Goal: Transaction & Acquisition: Purchase product/service

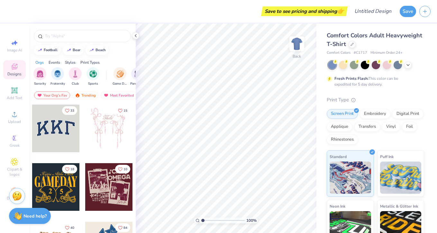
click at [317, 11] on div "Save to see pricing and shipping 👉" at bounding box center [304, 11] width 83 height 10
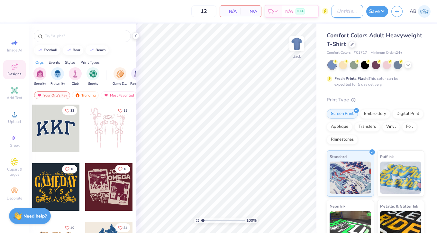
click at [332, 14] on input "Design Title" at bounding box center [348, 11] width 32 height 13
type input "ASig Fall Rush"
click at [351, 44] on icon at bounding box center [352, 43] width 3 height 3
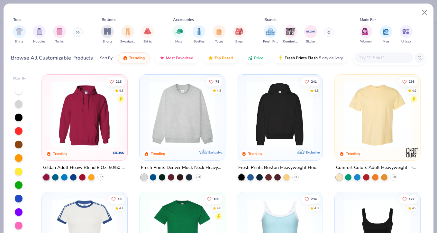
click at [358, 58] on div at bounding box center [384, 57] width 58 height 11
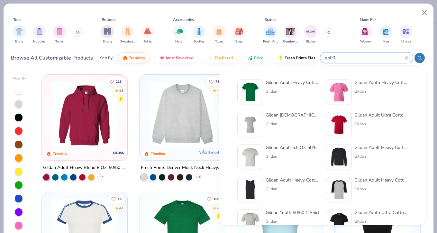
type input "g500"
click at [281, 83] on div "Gildan Adult Heavy Cotton T-Shirt" at bounding box center [293, 82] width 54 height 7
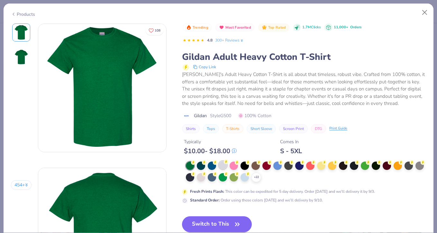
click at [223, 167] on div at bounding box center [223, 165] width 8 height 8
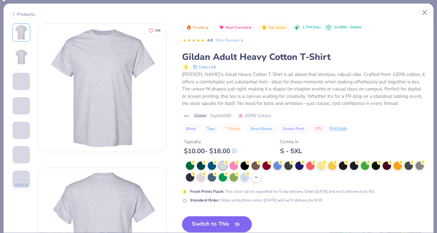
click at [257, 177] on polyline at bounding box center [256, 177] width 3 height 1
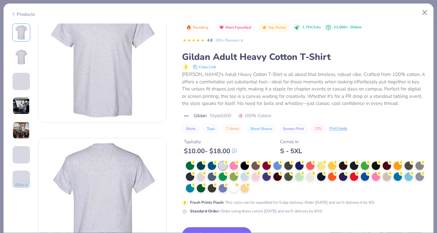
scroll to position [30, 0]
click at [234, 188] on div at bounding box center [234, 187] width 8 height 8
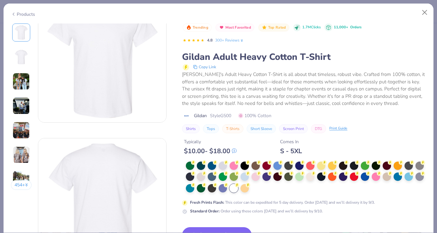
click at [221, 230] on button "Switch to This" at bounding box center [217, 235] width 70 height 16
click at [232, 230] on button "Switch to This" at bounding box center [217, 235] width 70 height 16
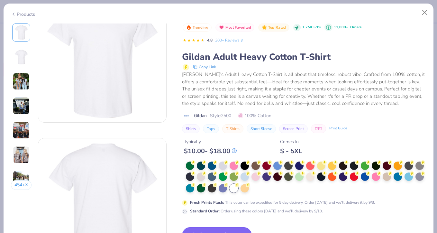
click at [232, 230] on button "Switch to This" at bounding box center [217, 235] width 70 height 16
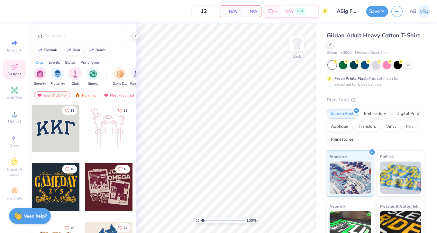
click at [425, 12] on img at bounding box center [424, 11] width 13 height 13
click at [298, 48] on img at bounding box center [297, 44] width 26 height 26
click at [15, 118] on div "Upload" at bounding box center [14, 117] width 23 height 19
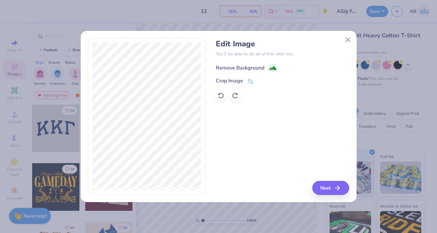
click at [258, 67] on div "Remove Background" at bounding box center [240, 68] width 49 height 8
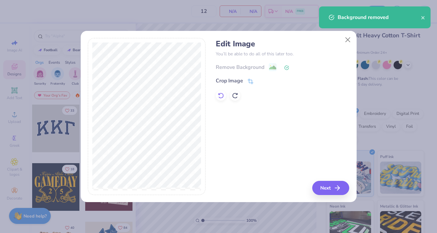
click at [223, 94] on icon at bounding box center [220, 96] width 5 height 6
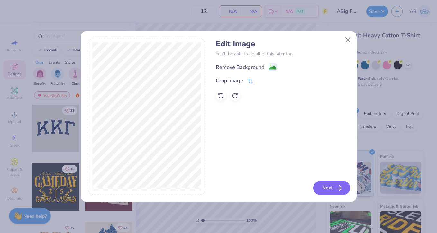
click at [324, 189] on button "Next" at bounding box center [331, 188] width 37 height 14
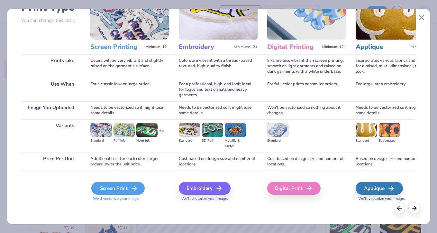
scroll to position [56, 0]
click at [115, 188] on div "Screen Print" at bounding box center [117, 188] width 53 height 13
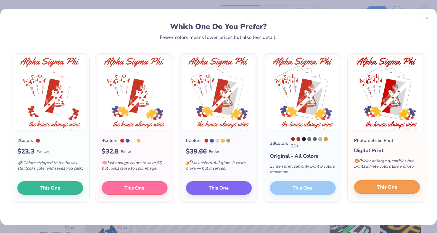
click at [388, 189] on span "This One" at bounding box center [387, 186] width 20 height 7
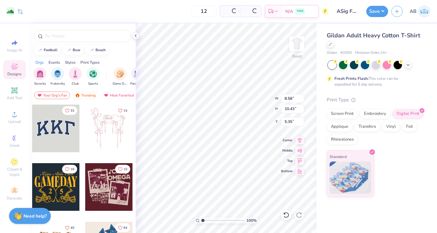
type input "8.58"
type input "10.43"
type input "3.82"
click at [195, 11] on input "12" at bounding box center [182, 11] width 25 height 12
type input "1"
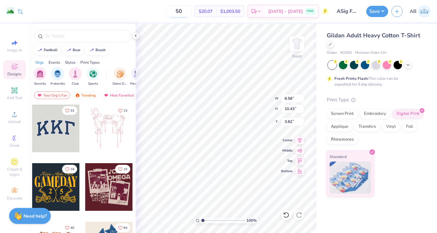
type input "50"
type input "10.92"
type input "13.28"
type input "3.00"
click at [397, 64] on div at bounding box center [398, 64] width 8 height 8
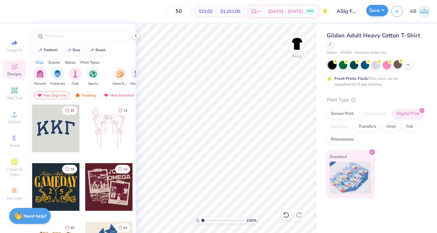
click at [382, 11] on button "Save" at bounding box center [377, 10] width 22 height 11
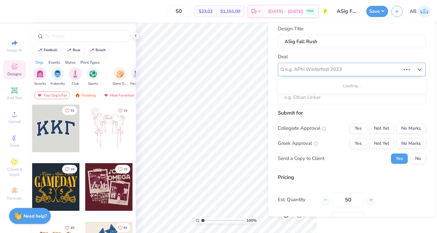
click at [330, 70] on div "e.g. APhi Winterfest 2023" at bounding box center [342, 69] width 115 height 7
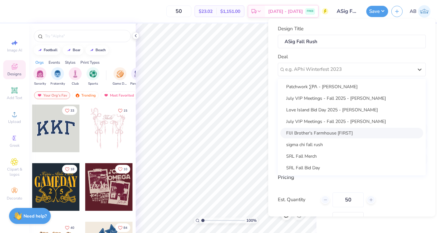
scroll to position [0, 0]
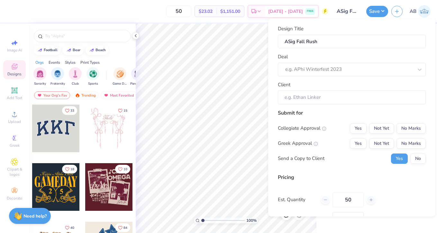
click at [331, 55] on div "Deal e.g. APhi Winterfest 2023" at bounding box center [352, 64] width 148 height 23
click at [375, 13] on button "Save" at bounding box center [377, 10] width 22 height 11
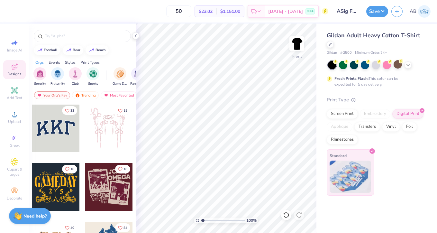
click at [346, 155] on span "Standard" at bounding box center [338, 155] width 17 height 7
click at [343, 115] on div "Screen Print" at bounding box center [342, 113] width 31 height 10
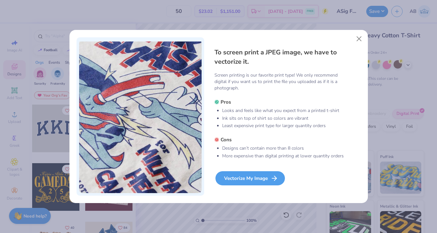
click at [259, 180] on div "Vectorize My Image" at bounding box center [249, 178] width 69 height 14
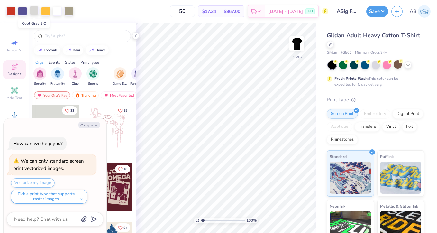
click at [33, 11] on div at bounding box center [34, 10] width 9 height 9
type textarea "x"
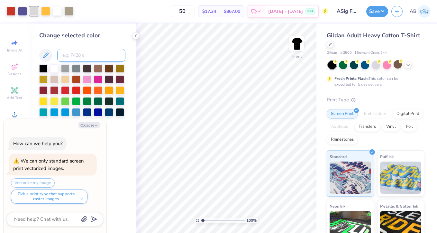
click at [78, 56] on input at bounding box center [91, 55] width 68 height 13
type input "7536"
type textarea "x"
click at [376, 66] on div at bounding box center [376, 64] width 8 height 8
click at [409, 65] on icon at bounding box center [408, 64] width 5 height 5
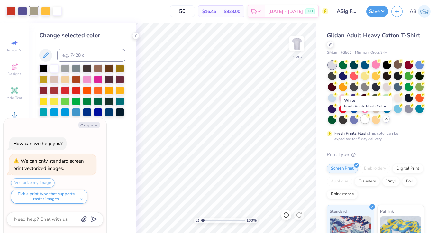
click at [365, 123] on div at bounding box center [365, 119] width 8 height 8
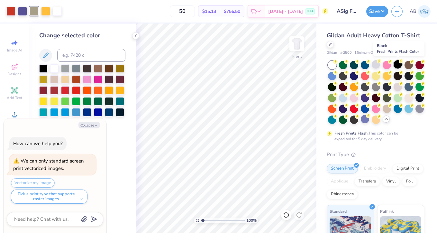
click at [400, 66] on div at bounding box center [398, 64] width 8 height 8
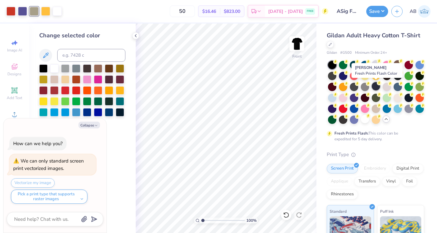
click at [375, 85] on div at bounding box center [376, 86] width 8 height 8
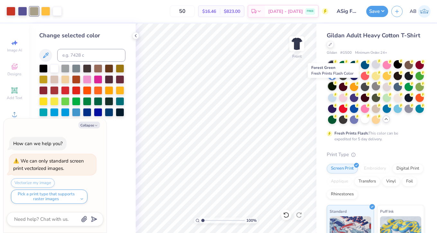
click at [333, 86] on div at bounding box center [332, 86] width 8 height 8
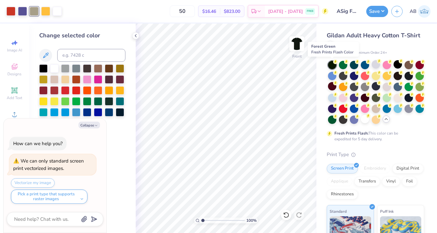
click at [332, 64] on div at bounding box center [332, 65] width 8 height 8
click at [367, 97] on div at bounding box center [365, 97] width 8 height 8
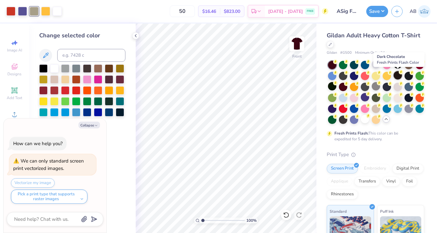
click at [398, 75] on div at bounding box center [398, 75] width 8 height 8
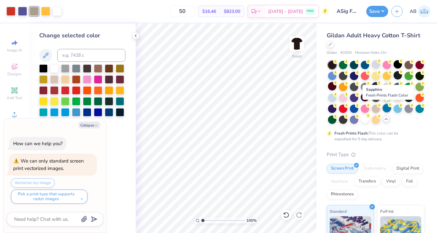
click at [385, 110] on div at bounding box center [387, 108] width 8 height 8
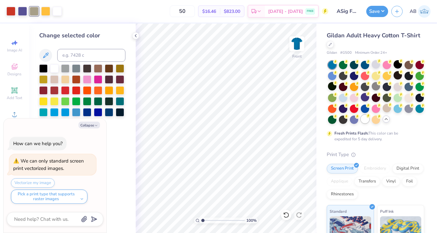
click at [366, 119] on div at bounding box center [365, 119] width 8 height 8
type textarea "x"
